Goal: Task Accomplishment & Management: Manage account settings

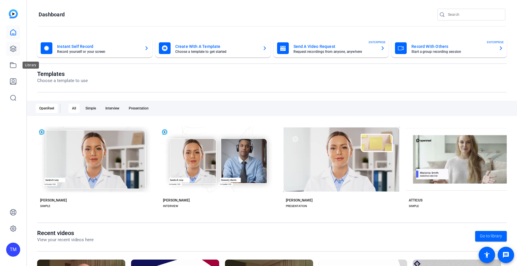
click at [14, 50] on icon at bounding box center [13, 49] width 6 height 6
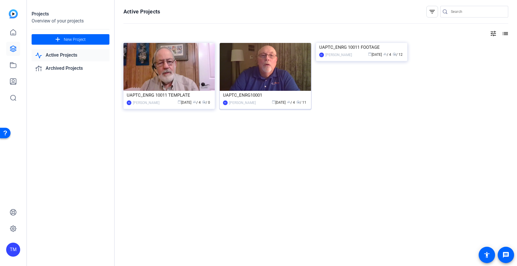
click at [277, 106] on div "calendar_today [DATE] group / 4 radio / 11" at bounding box center [282, 103] width 49 height 6
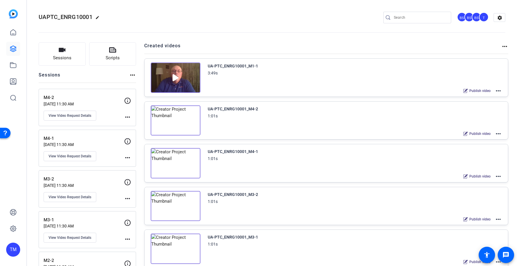
click at [499, 92] on mat-icon "more_horiz" at bounding box center [497, 90] width 7 height 7
click at [478, 97] on span "Edit in Creator" at bounding box center [476, 97] width 41 height 7
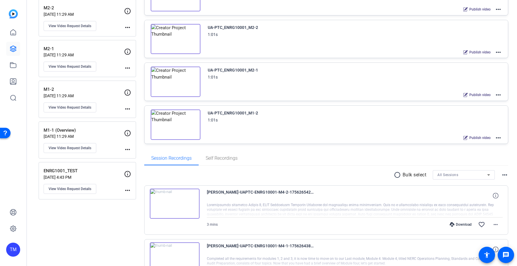
scroll to position [231, 0]
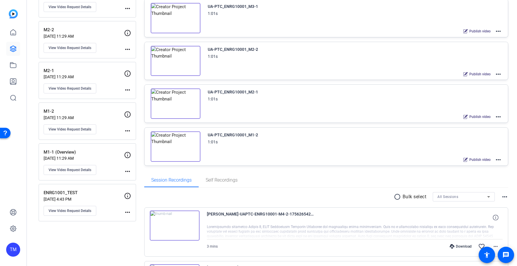
click at [247, 134] on div "UA-PTC_ENRG10001_M1-2" at bounding box center [233, 135] width 50 height 7
click at [500, 159] on mat-icon "more_horiz" at bounding box center [497, 159] width 7 height 7
click at [485, 165] on span "Edit in Creator" at bounding box center [476, 166] width 41 height 7
click at [499, 159] on mat-icon "more_horiz" at bounding box center [497, 159] width 7 height 7
click at [476, 186] on span "Archive" at bounding box center [476, 188] width 41 height 7
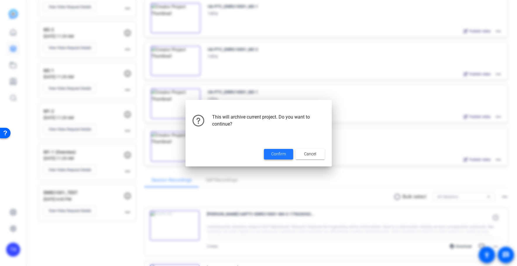
click at [278, 157] on span at bounding box center [278, 154] width 29 height 14
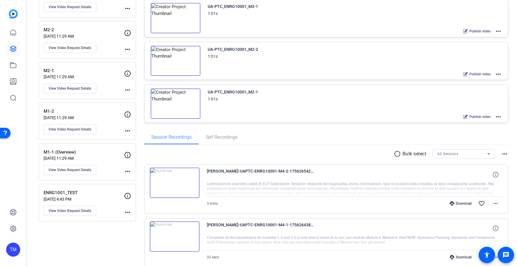
scroll to position [0, 0]
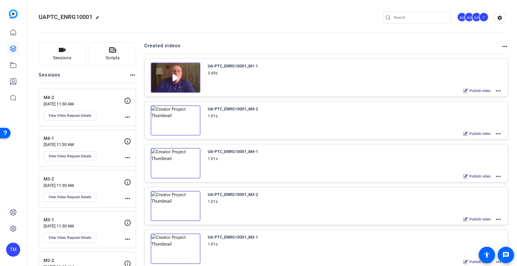
click at [499, 88] on mat-icon "more_horiz" at bounding box center [497, 90] width 7 height 7
click at [471, 106] on span "Duplicate here" at bounding box center [476, 105] width 41 height 7
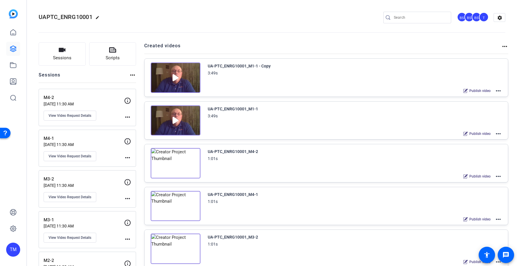
click at [496, 91] on mat-icon "more_horiz" at bounding box center [497, 90] width 7 height 7
click at [477, 96] on span "Edit in Creator" at bounding box center [476, 97] width 41 height 7
